Goal: Check status: Check status

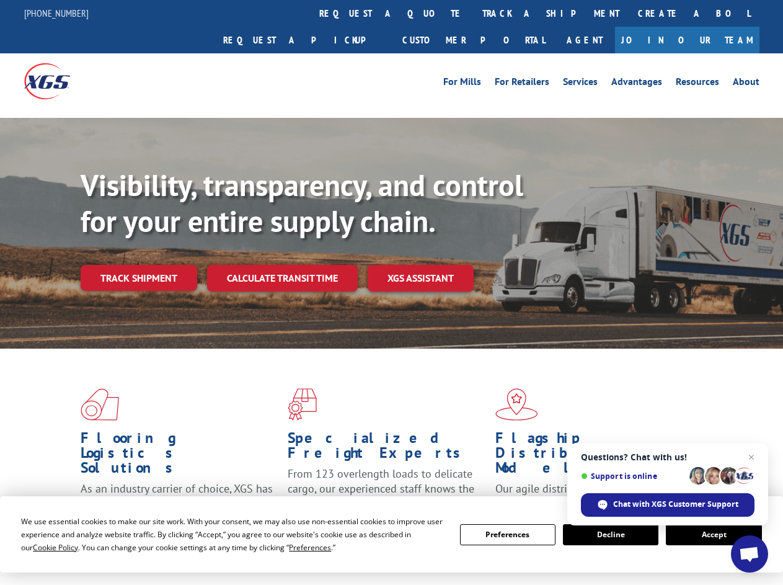
click at [391, 292] on div "Visibility, transparency, and control for your entire supply chain. Track shipm…" at bounding box center [432, 253] width 702 height 173
click at [43, 547] on span "Cookie Policy" at bounding box center [55, 547] width 45 height 11
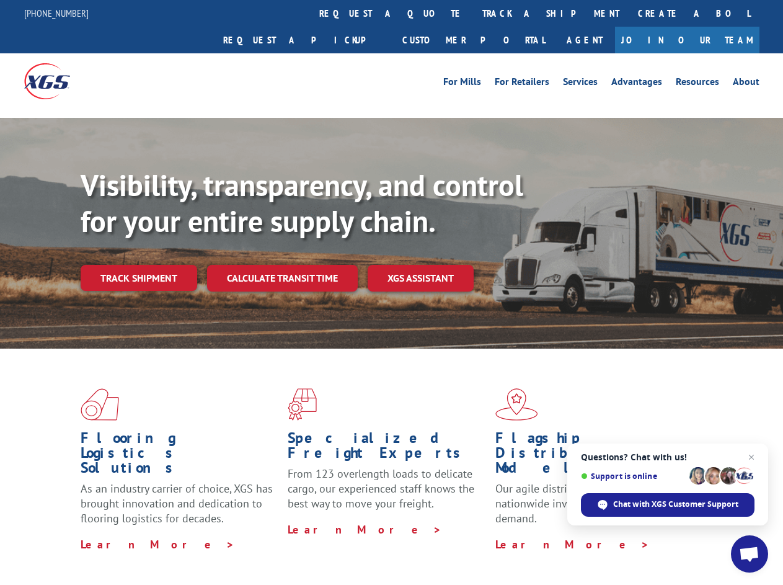
click at [298, 547] on div "Flooring Logistics Solutions As an industry carrier of choice, XGS has brought …" at bounding box center [391, 472] width 783 height 249
click at [508, 534] on div "Flooring Logistics Solutions As an industry carrier of choice, XGS has brought …" at bounding box center [391, 469] width 783 height 242
click at [611, 534] on div "Flooring Logistics Solutions As an industry carrier of choice, XGS has brought …" at bounding box center [391, 469] width 783 height 242
click at [714, 534] on div "Flooring Logistics Solutions As an industry carrier of choice, XGS has brought …" at bounding box center [391, 469] width 783 height 242
click at [391, 292] on div "Visibility, transparency, and control for your entire supply chain. Track shipm…" at bounding box center [432, 253] width 702 height 173
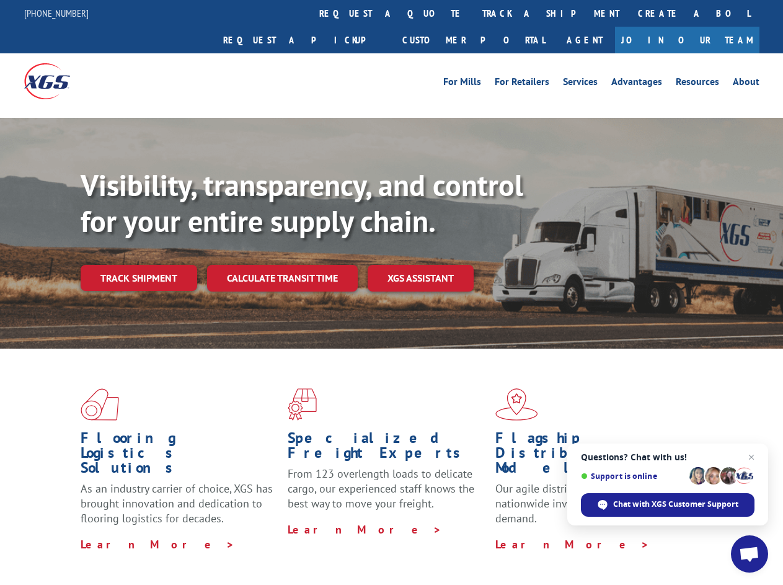
click at [473, 13] on link "track a shipment" at bounding box center [551, 13] width 156 height 27
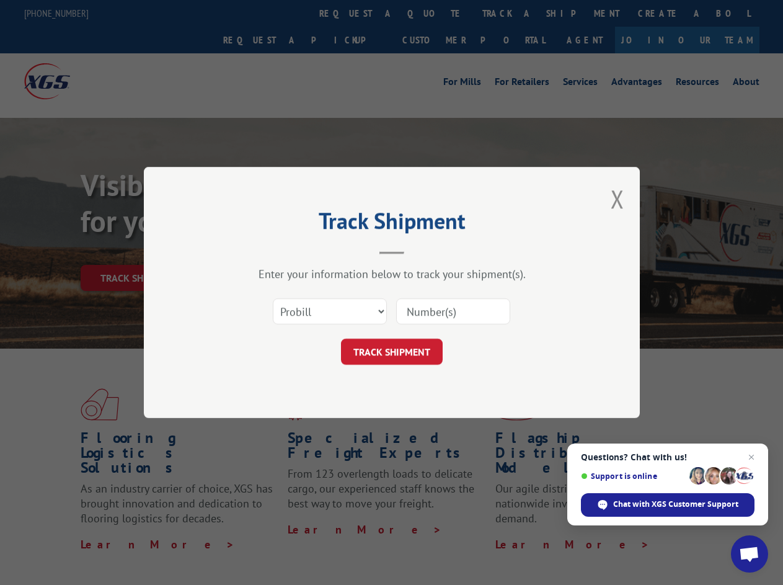
click at [433, 13] on div "Track Shipment Enter your information below to track your shipment(s). Select c…" at bounding box center [391, 292] width 783 height 585
click at [510, 13] on div "Track Shipment Enter your information below to track your shipment(s). Select c…" at bounding box center [391, 292] width 783 height 585
